Goal: Navigation & Orientation: Understand site structure

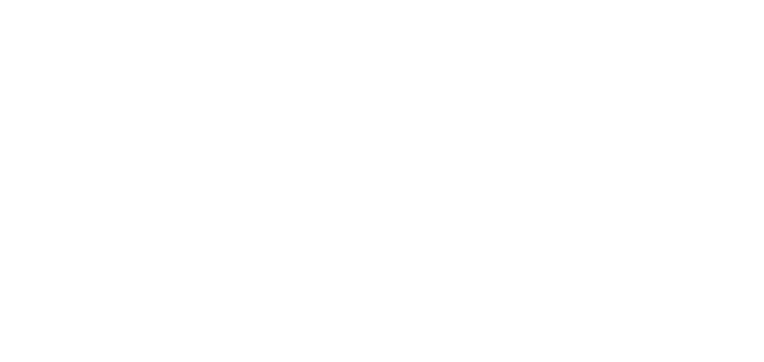
click at [287, 3] on html at bounding box center [382, 1] width 764 height 3
click at [376, 3] on html at bounding box center [382, 1] width 764 height 3
click at [375, 3] on html at bounding box center [382, 1] width 764 height 3
click at [542, 3] on html at bounding box center [382, 1] width 764 height 3
